Goal: Task Accomplishment & Management: Manage account settings

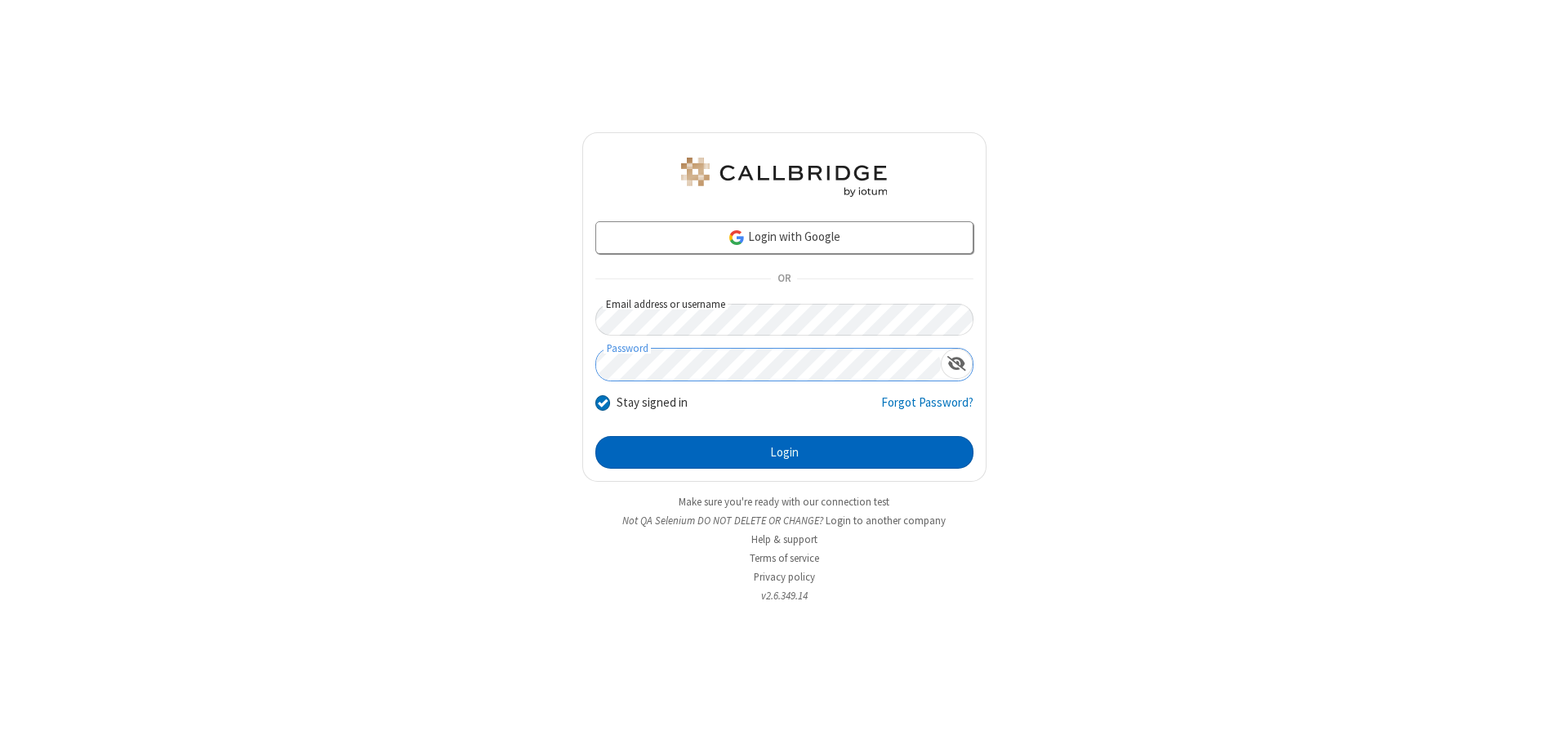
click at [784, 452] on button "Login" at bounding box center [785, 452] width 379 height 33
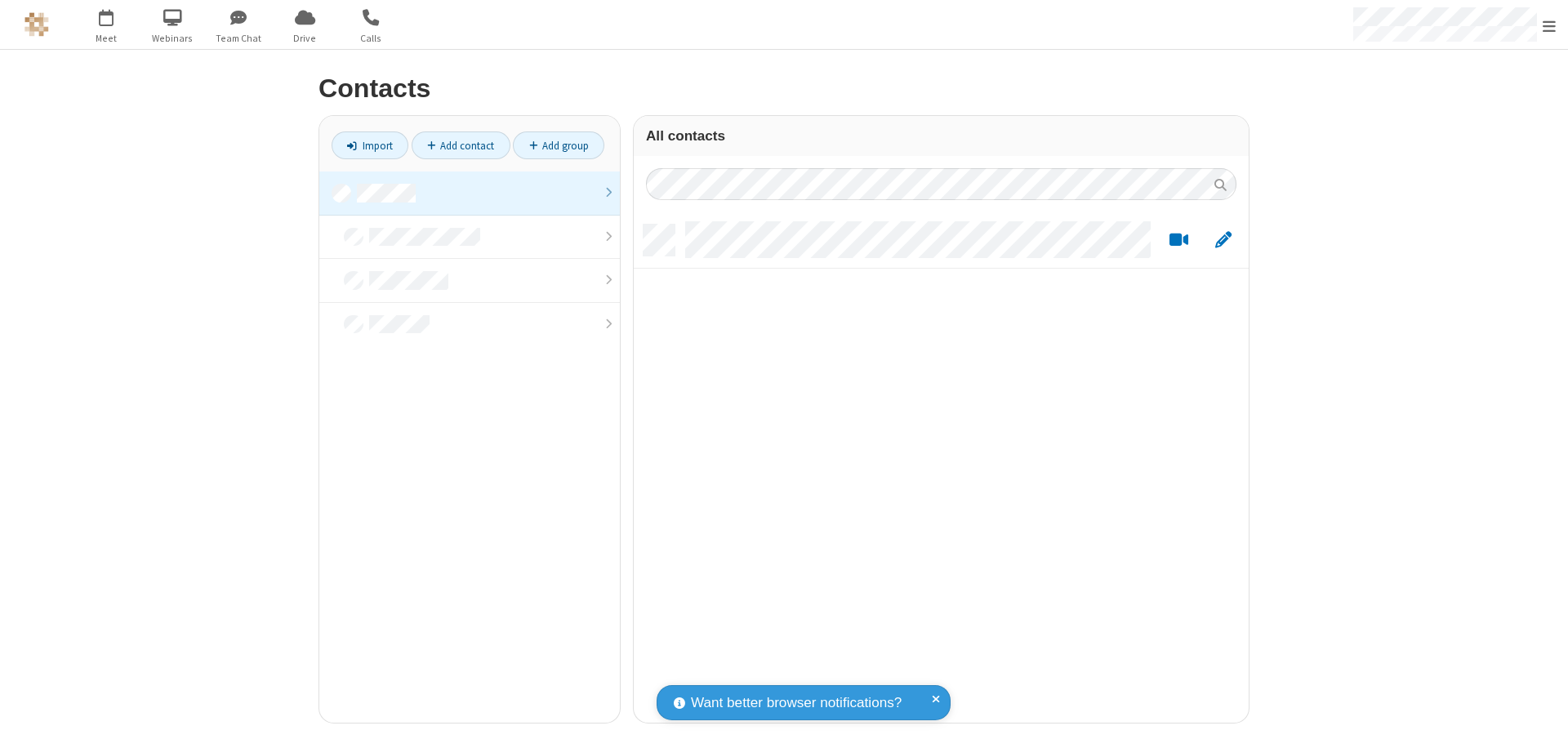
scroll to position [498, 603]
click at [469, 192] on link at bounding box center [470, 193] width 301 height 44
click at [1223, 239] on span "Edit" at bounding box center [1223, 240] width 16 height 20
